Goal: Find specific page/section: Find specific page/section

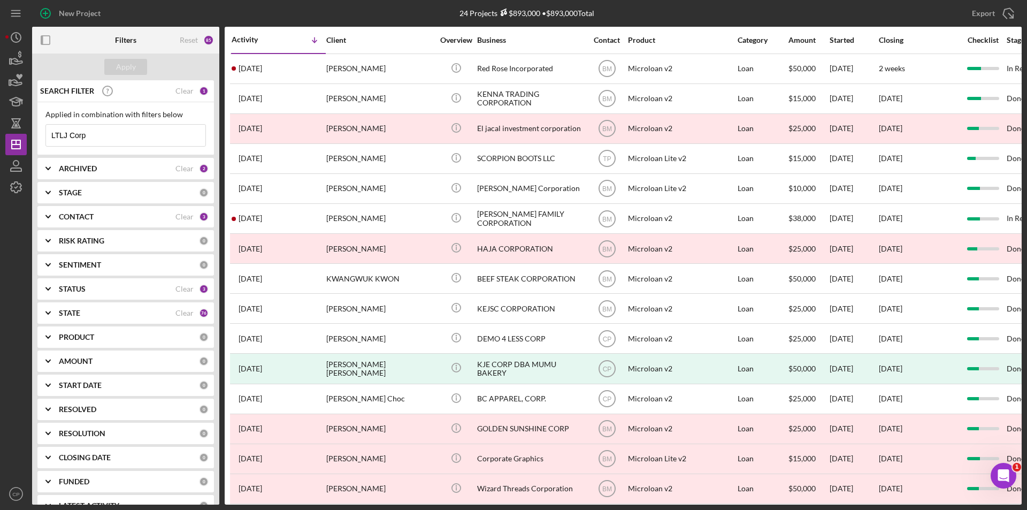
drag, startPoint x: 65, startPoint y: 135, endPoint x: 0, endPoint y: 135, distance: 65.2
click at [0, 135] on div "New Project 24 Projects $893,000 • $893,000 Total LTLJ Corp Export Icon/Export …" at bounding box center [513, 255] width 1027 height 510
paste input "[PERSON_NAME]'S PLUMBING"
click at [114, 68] on button "Apply" at bounding box center [125, 67] width 43 height 16
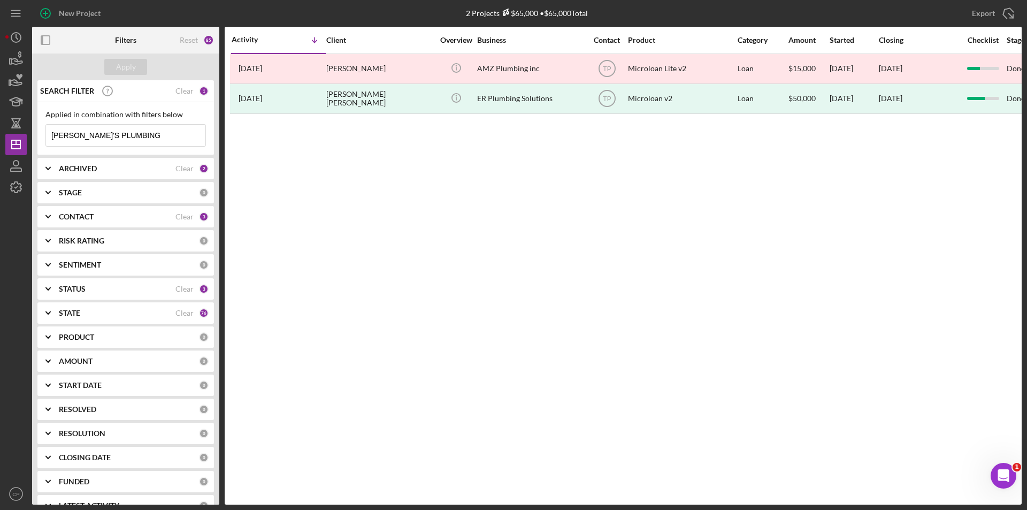
click at [74, 133] on input "[PERSON_NAME]'S PLUMBING" at bounding box center [125, 135] width 159 height 21
click at [73, 133] on input "[PERSON_NAME]'S PLUMBING" at bounding box center [125, 135] width 159 height 21
click at [73, 135] on input "[PERSON_NAME]'S PLUMBING" at bounding box center [125, 135] width 159 height 21
type input "[PERSON_NAME]"
click at [124, 74] on div "Apply" at bounding box center [126, 67] width 20 height 16
